Goal: Complete application form: Complete application form

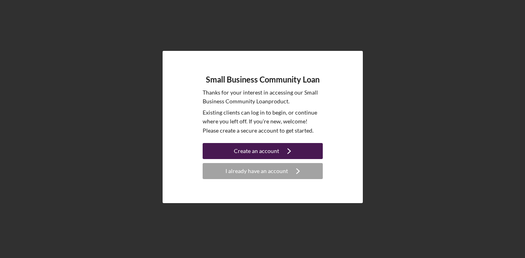
click at [290, 152] on icon "Icon/Navigate" at bounding box center [289, 151] width 20 height 20
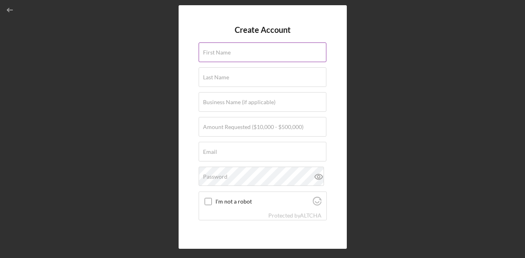
click at [229, 58] on input "First Name" at bounding box center [262, 51] width 128 height 19
type input "Snir"
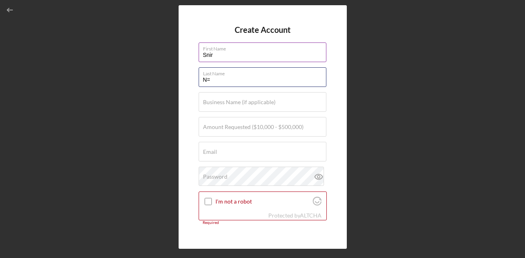
type input "N"
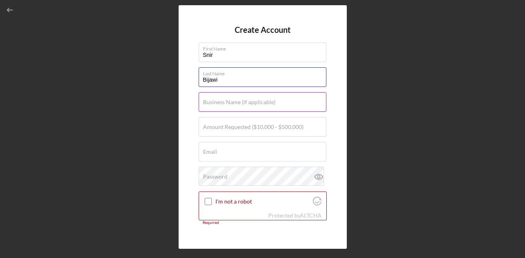
type input "Bijawi"
click at [205, 99] on label "Business Name (if applicable)" at bounding box center [239, 102] width 72 height 6
click at [205, 99] on input "Business Name (if applicable)" at bounding box center [262, 101] width 128 height 19
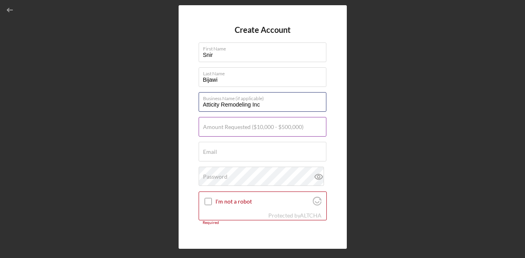
type input "Atticity Remodeling Inc"
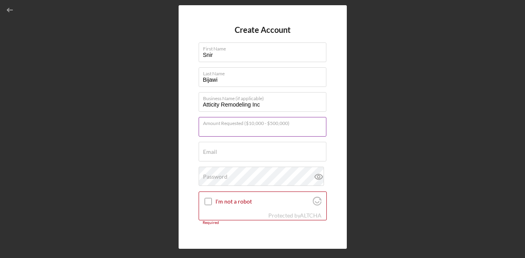
click at [234, 131] on input "Amount Requested ($10,000 - $500,000)" at bounding box center [262, 126] width 128 height 19
type input "$100,000"
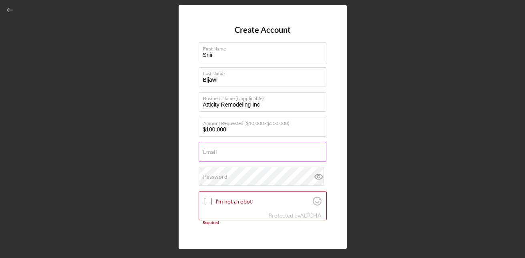
click at [225, 152] on input "Email" at bounding box center [262, 151] width 128 height 19
type input "[EMAIL_ADDRESS][DOMAIN_NAME]"
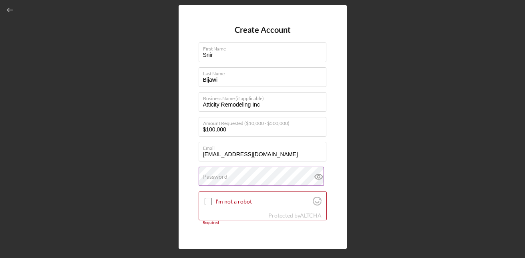
click at [225, 174] on label "Password" at bounding box center [215, 176] width 24 height 6
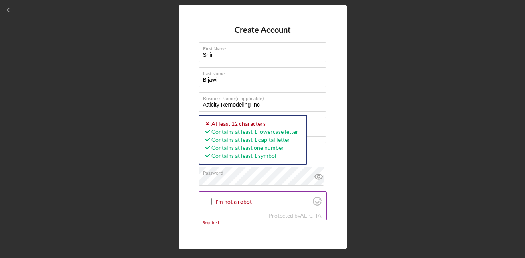
click at [208, 200] on input "I'm not a robot" at bounding box center [207, 201] width 7 height 7
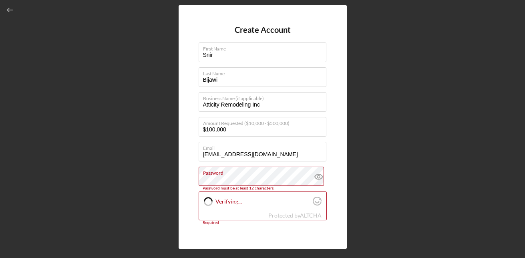
checkbox input "true"
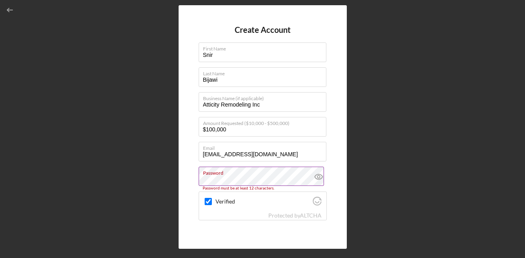
click at [292, 174] on label "Password" at bounding box center [264, 171] width 123 height 9
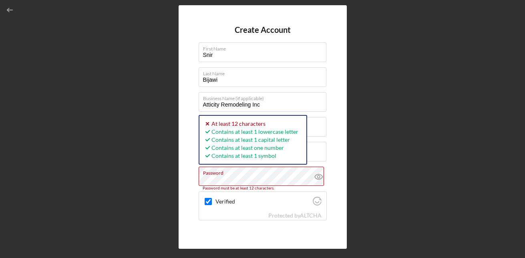
click at [167, 182] on div "Create Account First Name Snir Last Name Bijawi Business Name (if applicable) A…" at bounding box center [262, 127] width 517 height 254
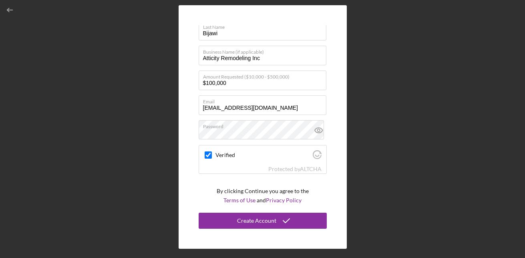
click at [275, 212] on form "Create Account First Name Snir Last Name Bijawi Business Name (if applicable) A…" at bounding box center [262, 126] width 128 height 203
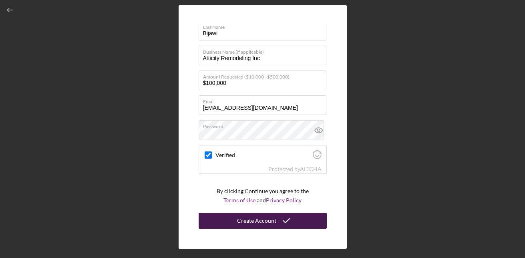
click at [280, 221] on icon "submit" at bounding box center [286, 220] width 20 height 20
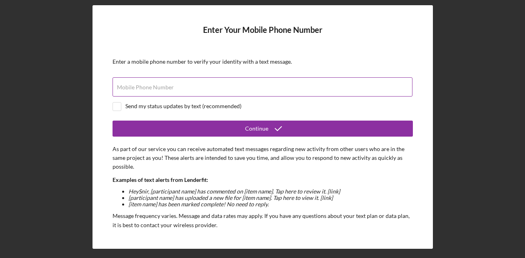
click at [166, 78] on div "Mobile Phone Number" at bounding box center [262, 87] width 300 height 20
type input "[PHONE_NUMBER]"
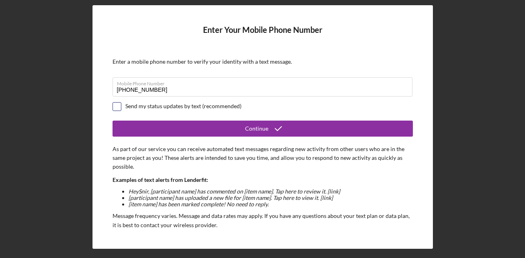
click at [118, 108] on input "checkbox" at bounding box center [117, 106] width 8 height 8
checkbox input "true"
click at [159, 140] on form "Enter Your Mobile Phone Number Enter a mobile phone number to verify your ident…" at bounding box center [262, 126] width 300 height 203
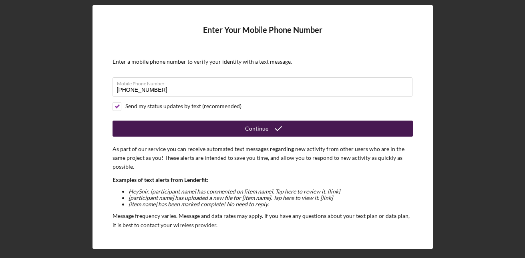
click at [172, 130] on button "Continue" at bounding box center [262, 128] width 300 height 16
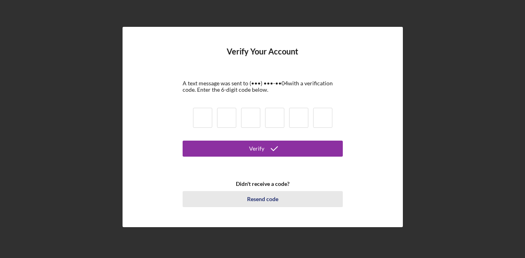
click at [255, 196] on div "Resend code" at bounding box center [262, 199] width 31 height 16
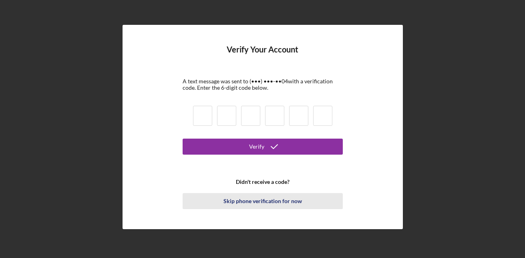
click at [255, 201] on div "Skip phone verification for now" at bounding box center [262, 201] width 78 height 16
